Goal: Task Accomplishment & Management: Manage account settings

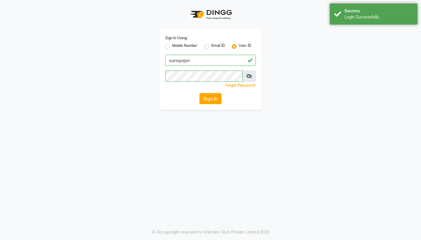
select select "service"
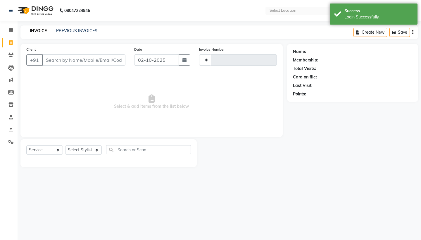
type input "1318"
select select "en"
select select "5782"
click at [183, 28] on div "INVOICE PREVIOUS INVOICES Create New Save" at bounding box center [219, 32] width 398 height 14
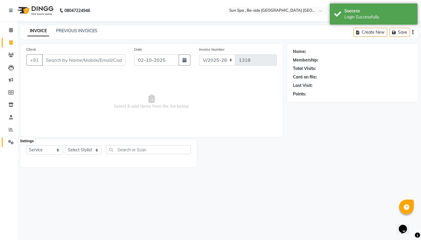
click at [9, 140] on icon at bounding box center [11, 142] width 6 height 4
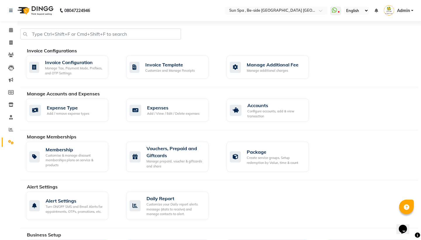
click at [410, 9] on span "Admin" at bounding box center [403, 11] width 13 height 6
click at [395, 22] on link "Manage Profile" at bounding box center [384, 23] width 54 height 9
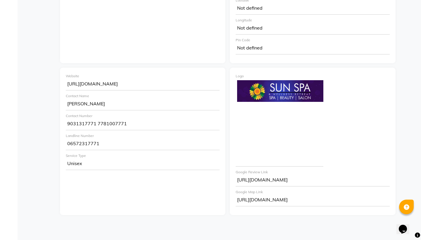
scroll to position [220, 0]
drag, startPoint x: 337, startPoint y: 200, endPoint x: 227, endPoint y: 203, distance: 109.8
click at [227, 203] on div "Unique Id sunspajsr Email [EMAIL_ADDRESS][DOMAIN_NAME] Primary Number 918797766…" at bounding box center [228, 61] width 345 height 307
click at [253, 199] on div "[URL][DOMAIN_NAME]" at bounding box center [313, 201] width 154 height 12
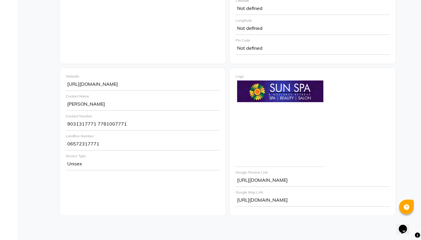
click at [253, 199] on div "[URL][DOMAIN_NAME]" at bounding box center [313, 201] width 154 height 12
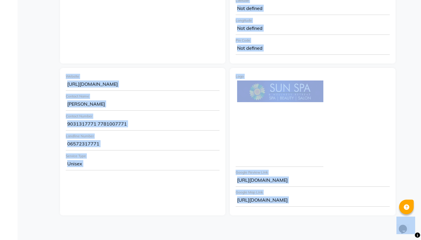
click at [253, 199] on div "[URL][DOMAIN_NAME]" at bounding box center [313, 201] width 154 height 12
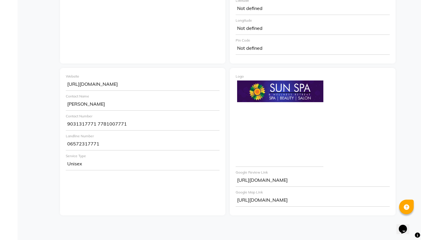
drag, startPoint x: 337, startPoint y: 198, endPoint x: 238, endPoint y: 199, distance: 99.2
click at [238, 199] on div "[URL][DOMAIN_NAME]" at bounding box center [313, 201] width 154 height 12
copy div "[URL][DOMAIN_NAME]"
